Goal: Task Accomplishment & Management: Manage account settings

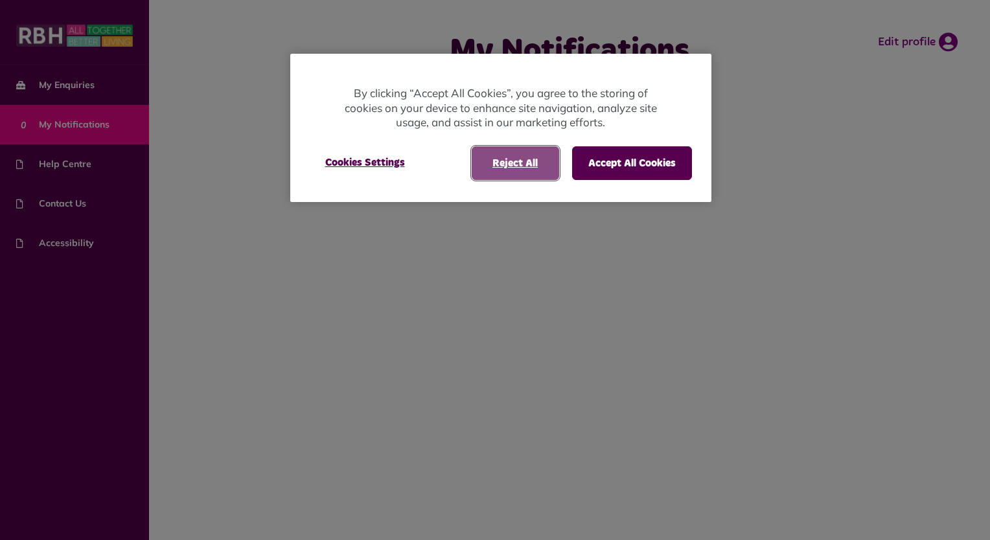
click at [522, 170] on button "Reject All" at bounding box center [515, 163] width 87 height 34
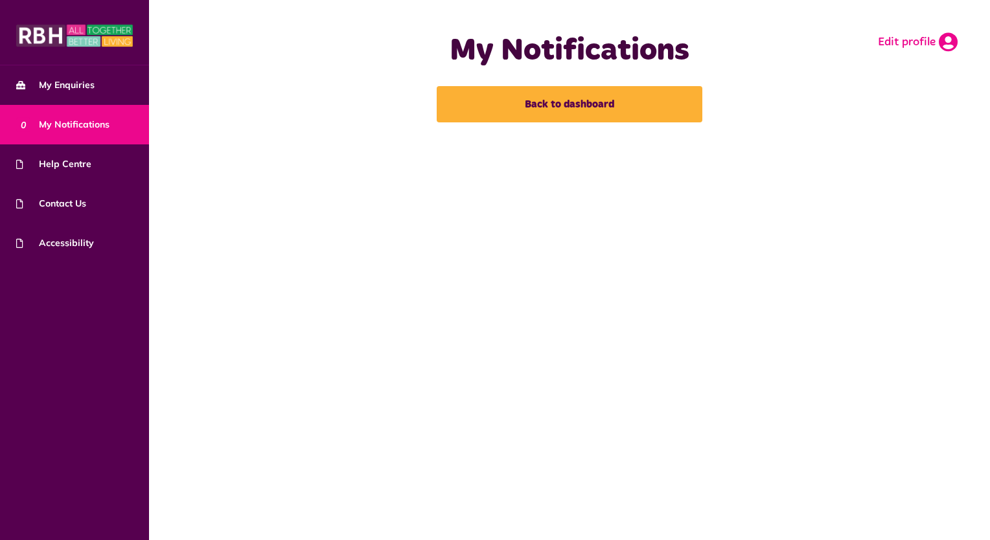
click at [949, 40] on icon at bounding box center [948, 41] width 19 height 19
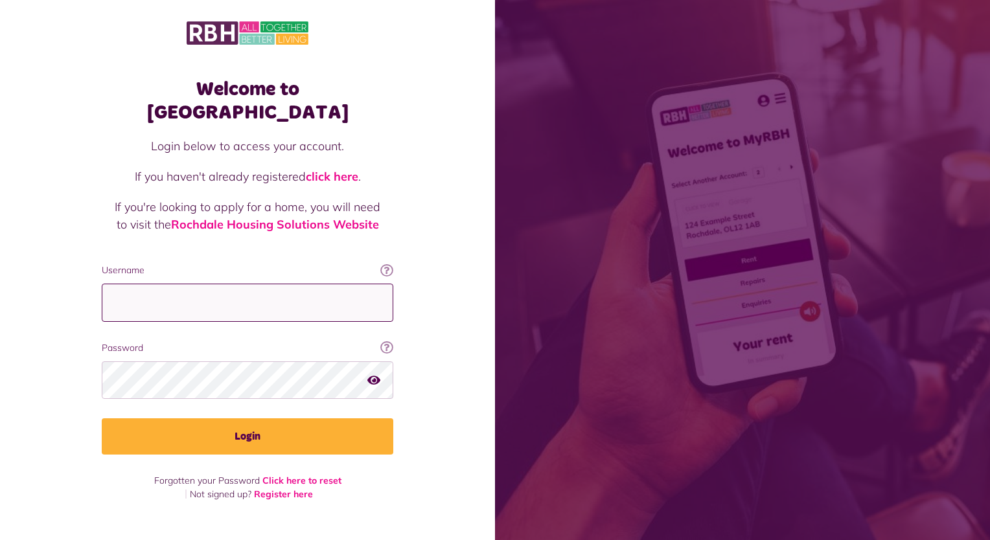
click at [165, 284] on input "Username" at bounding box center [248, 303] width 292 height 38
type input "**********"
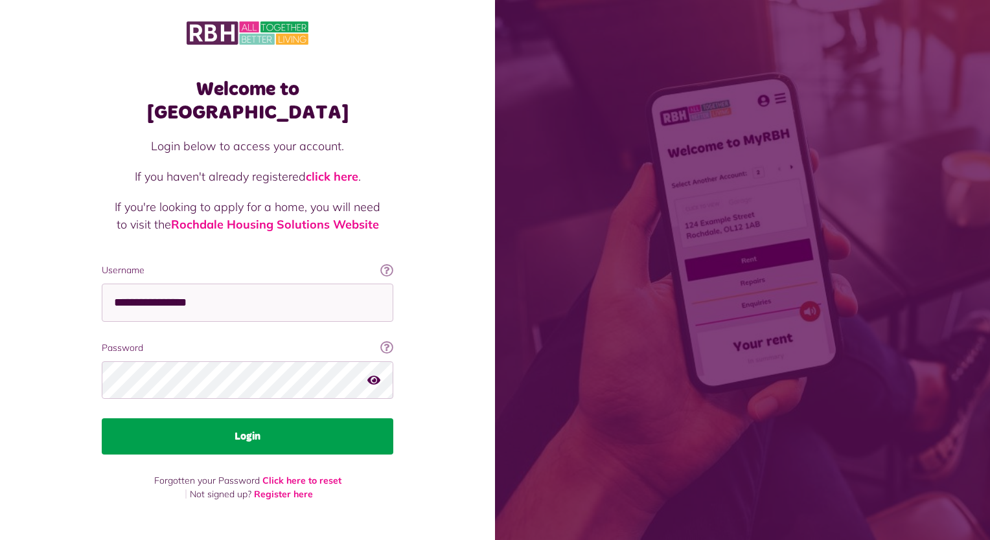
click at [266, 419] on button "Login" at bounding box center [248, 437] width 292 height 36
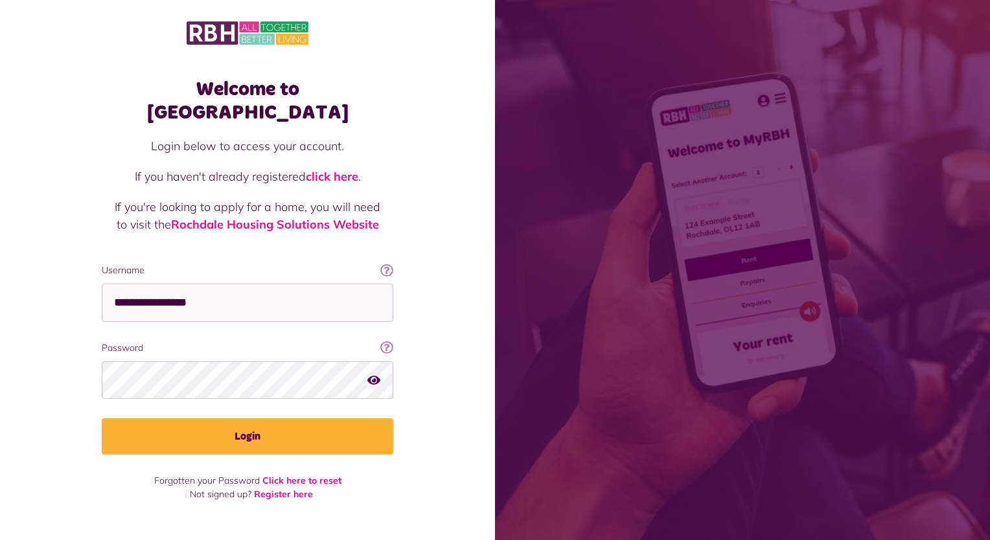
click at [369, 374] on icon "button" at bounding box center [373, 380] width 13 height 12
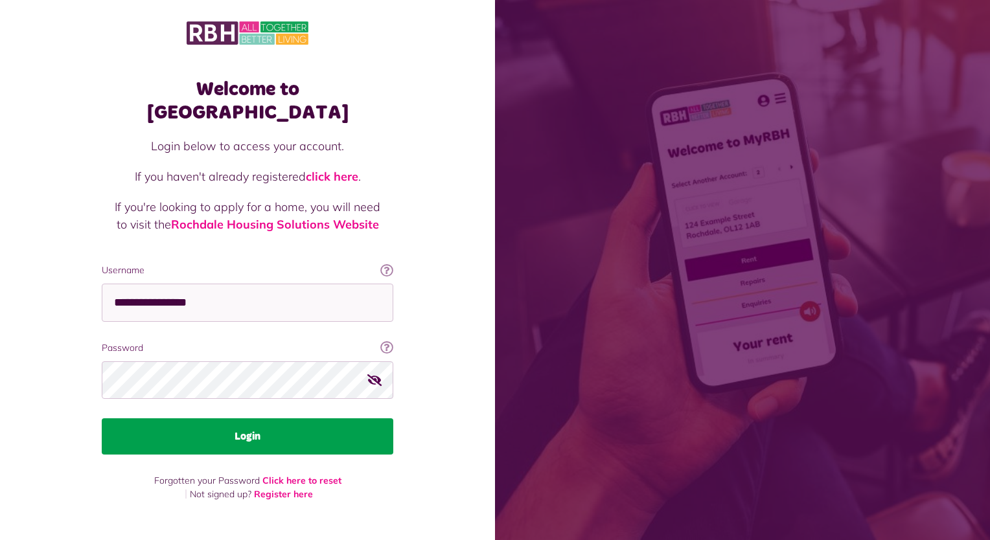
click at [242, 419] on button "Login" at bounding box center [248, 437] width 292 height 36
